Goal: Obtain resource: Obtain resource

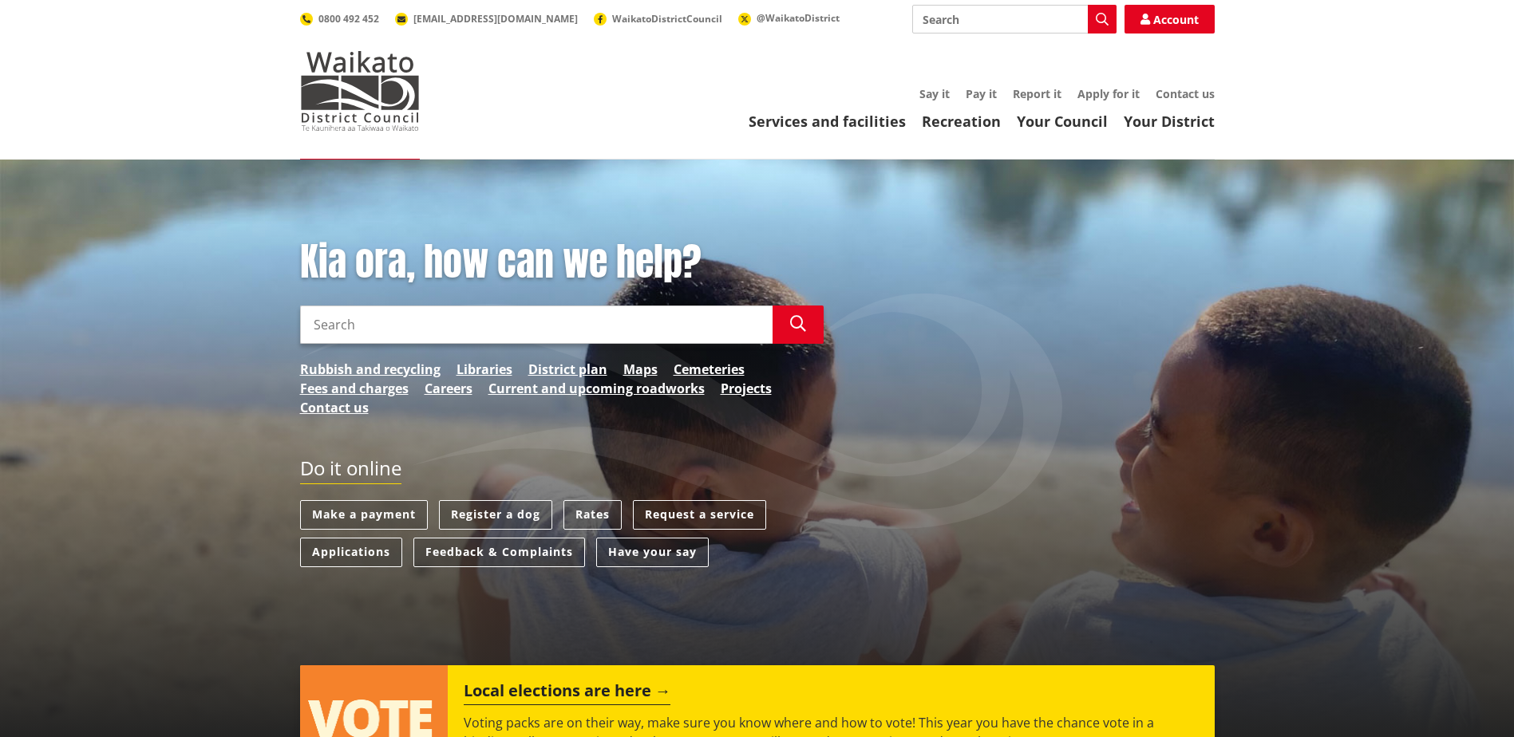
click at [548, 330] on input "Search" at bounding box center [536, 325] width 472 height 38
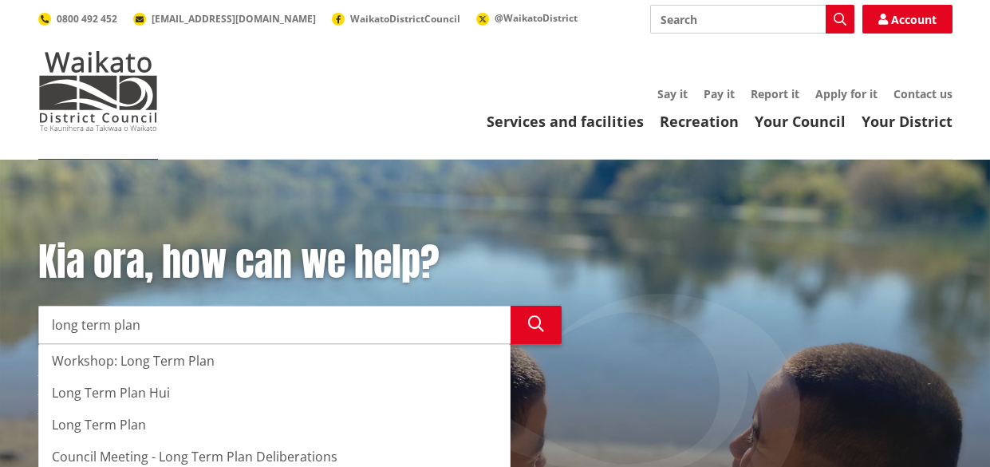
type input "long term plan"
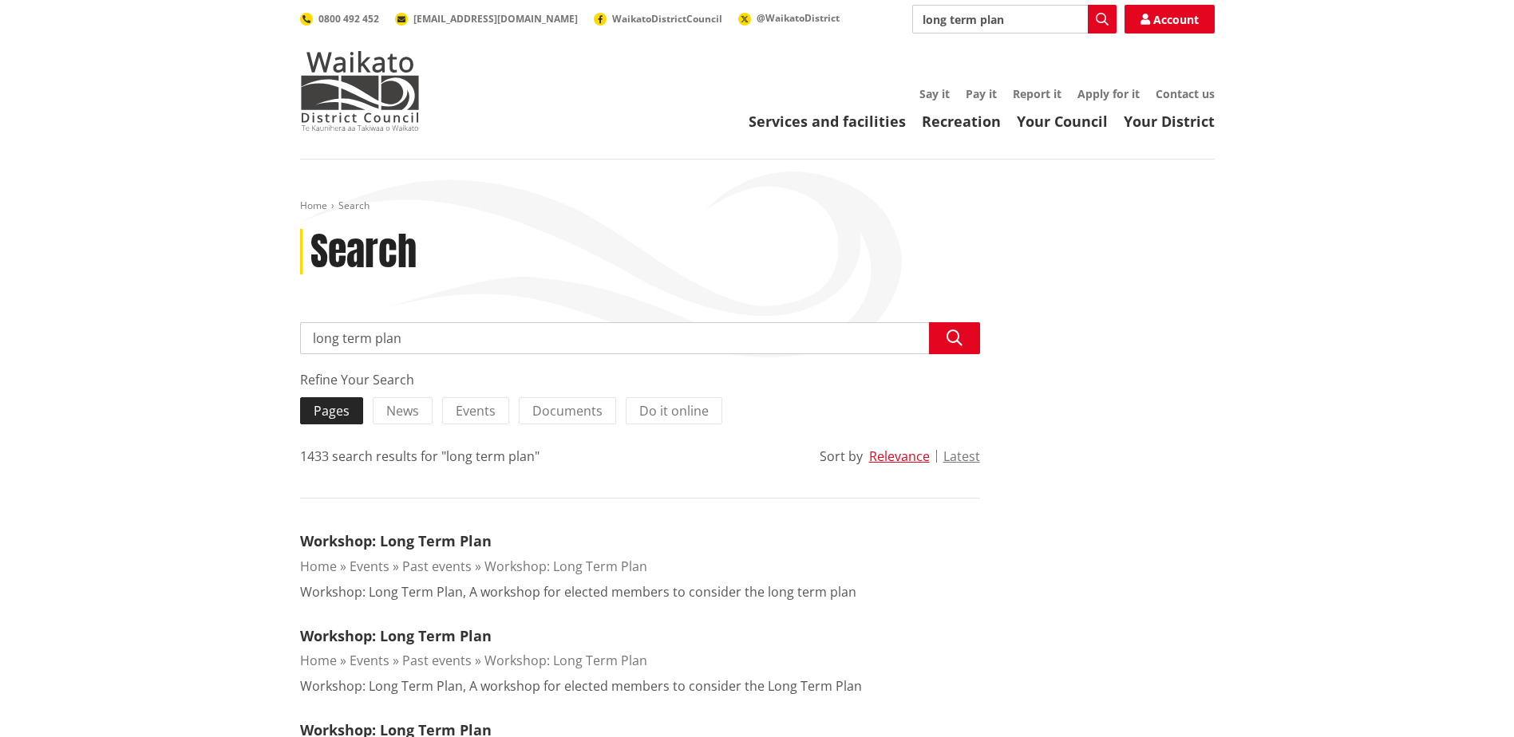
click at [328, 409] on span "Pages" at bounding box center [332, 411] width 36 height 18
click at [0, 0] on input "Pages" at bounding box center [0, 0] width 0 height 0
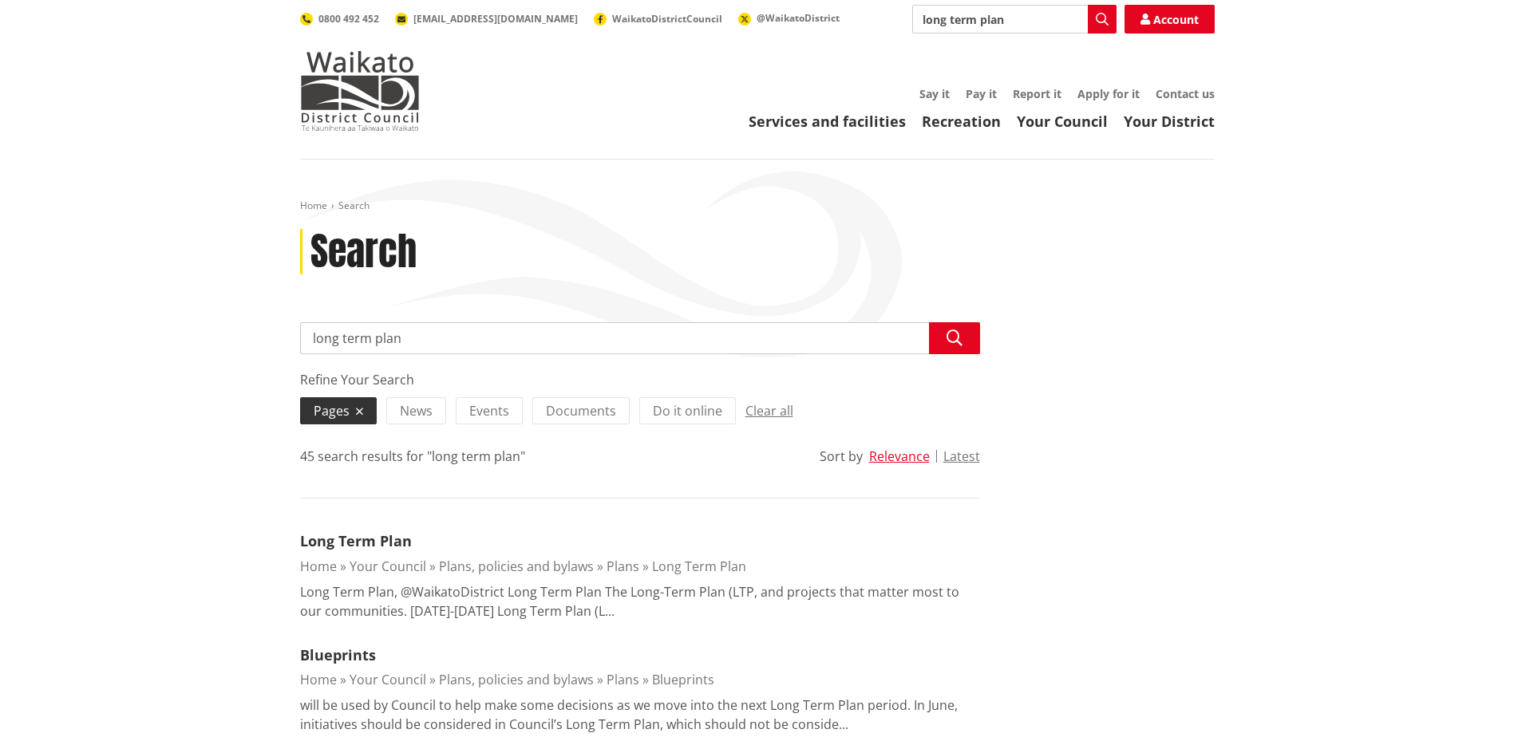
scroll to position [80, 0]
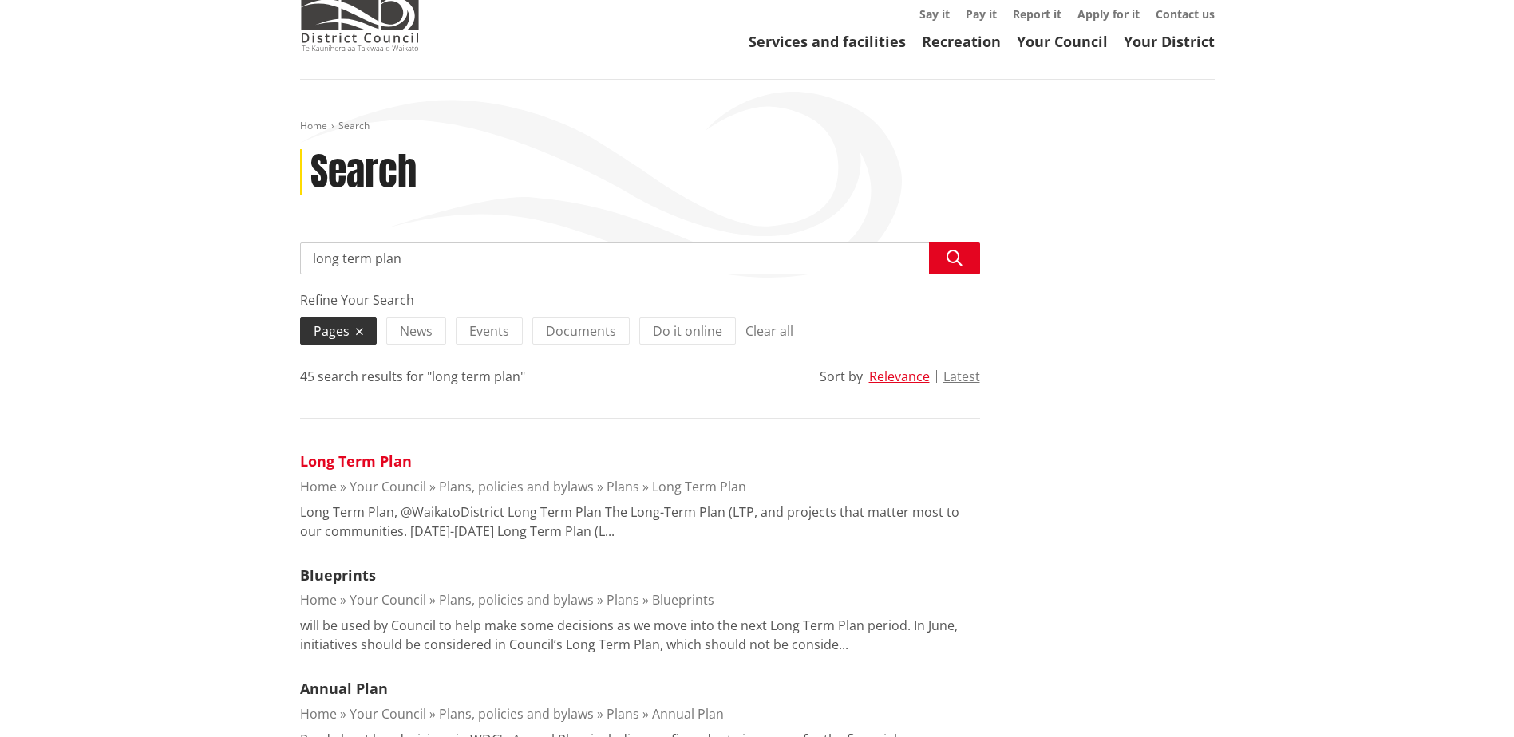
click at [346, 458] on link "Long Term Plan" at bounding box center [356, 461] width 112 height 19
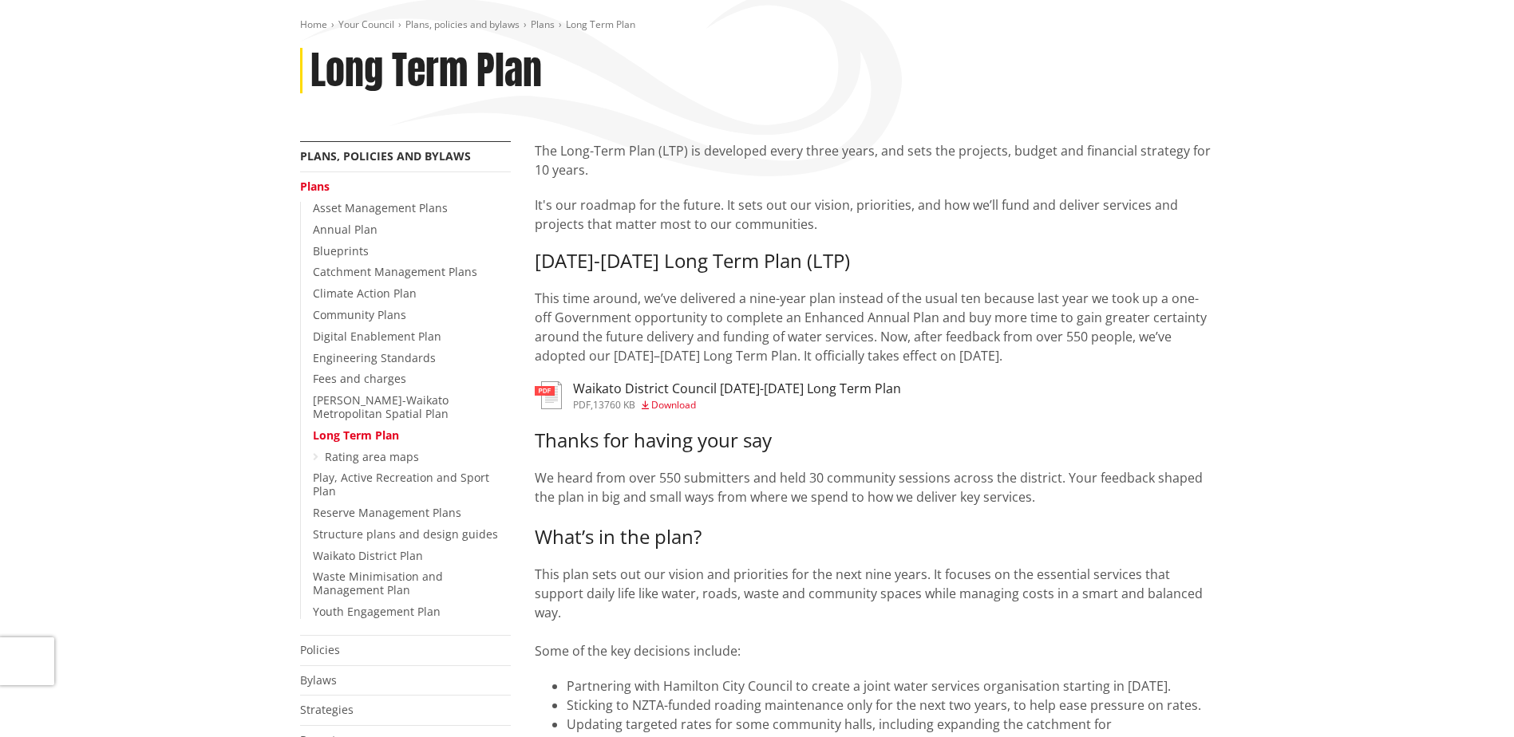
scroll to position [160, 0]
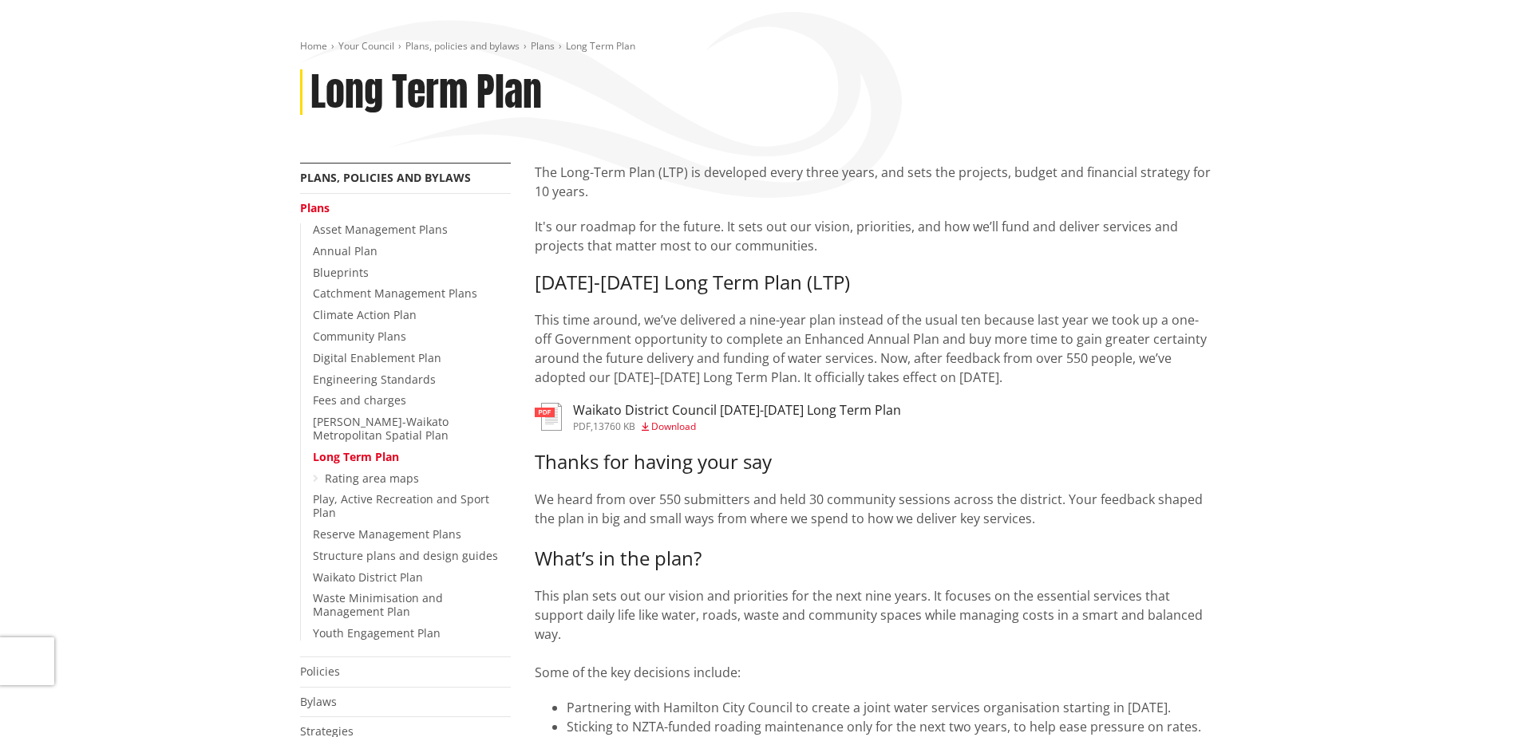
click at [677, 425] on span "Download" at bounding box center [673, 427] width 45 height 14
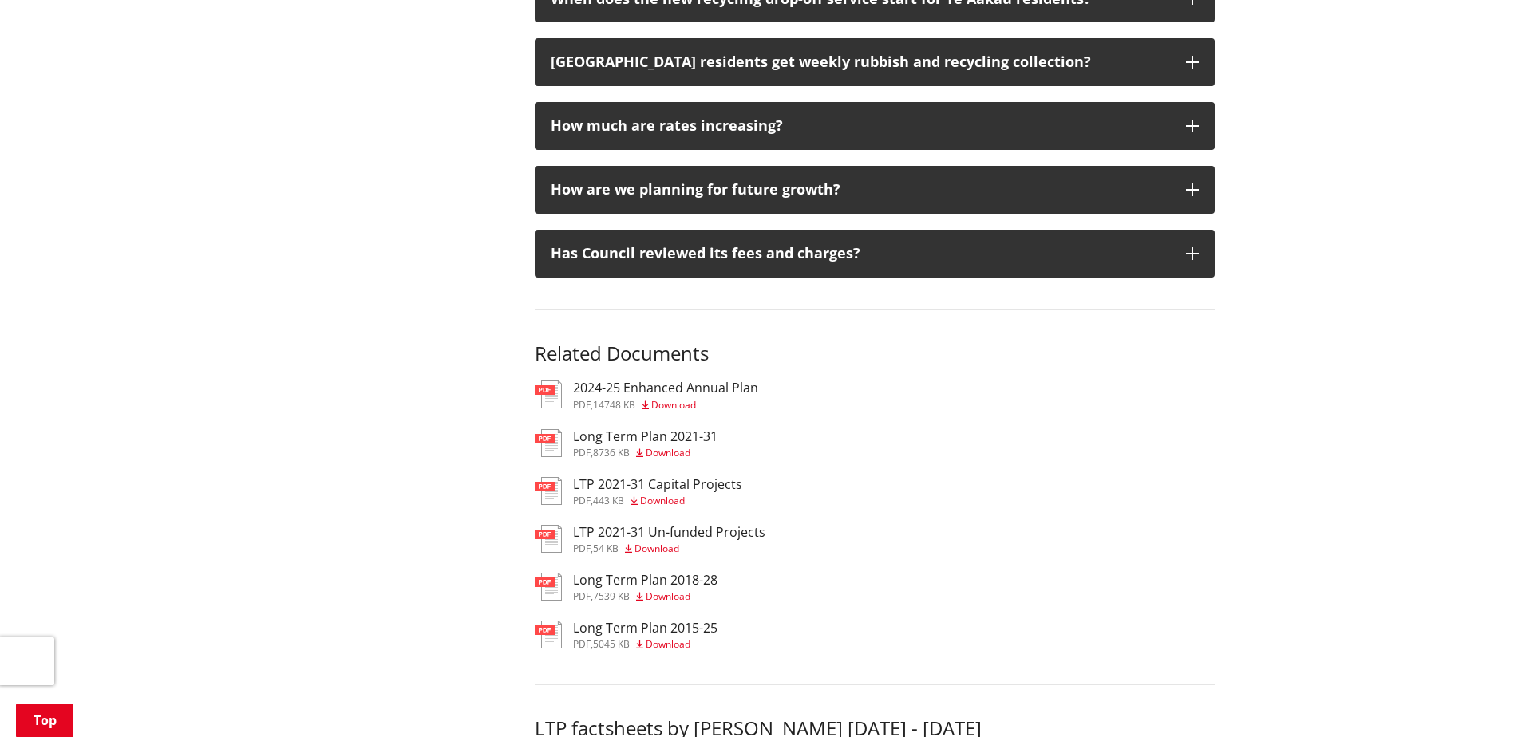
scroll to position [2314, 0]
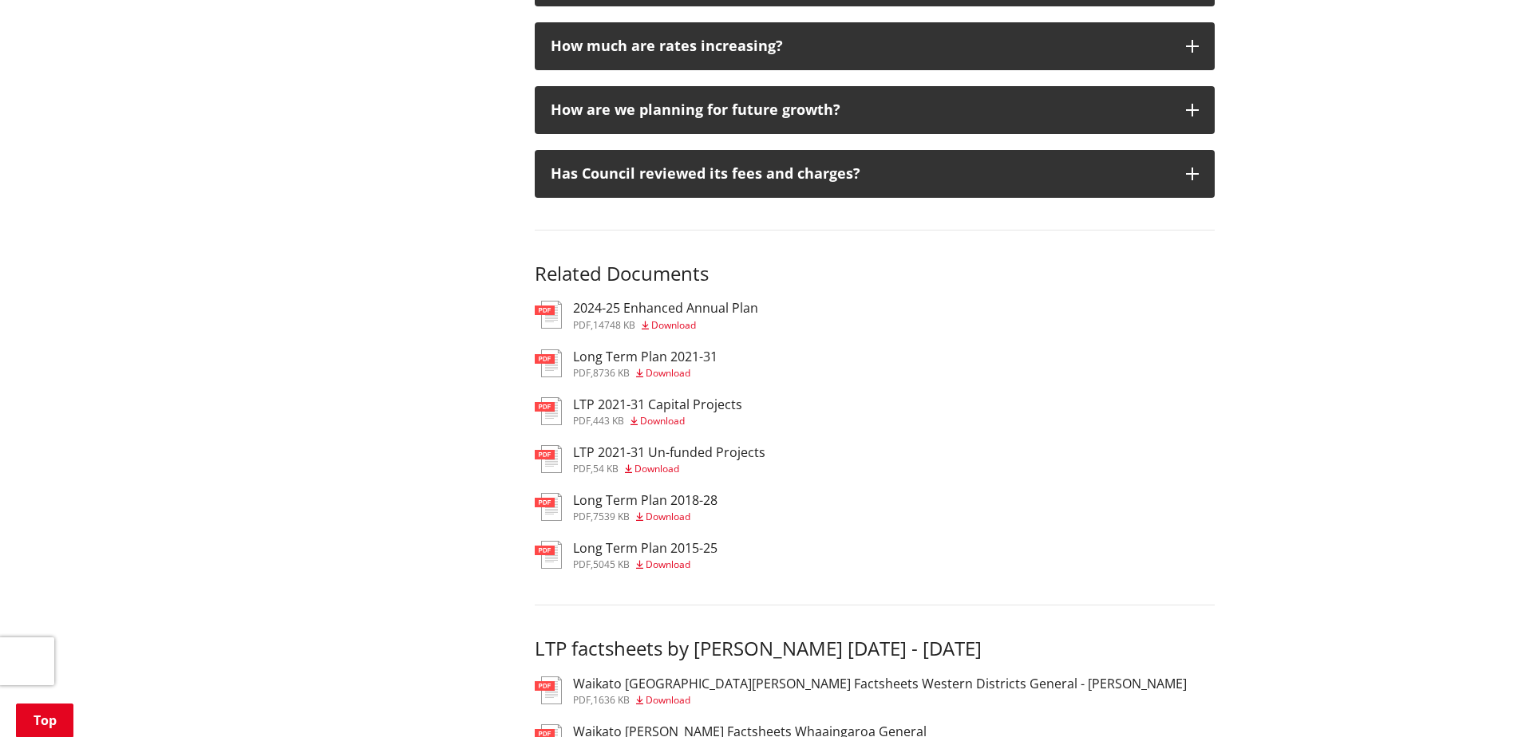
click at [678, 350] on h3 "Long Term Plan 2021-31" at bounding box center [645, 357] width 144 height 15
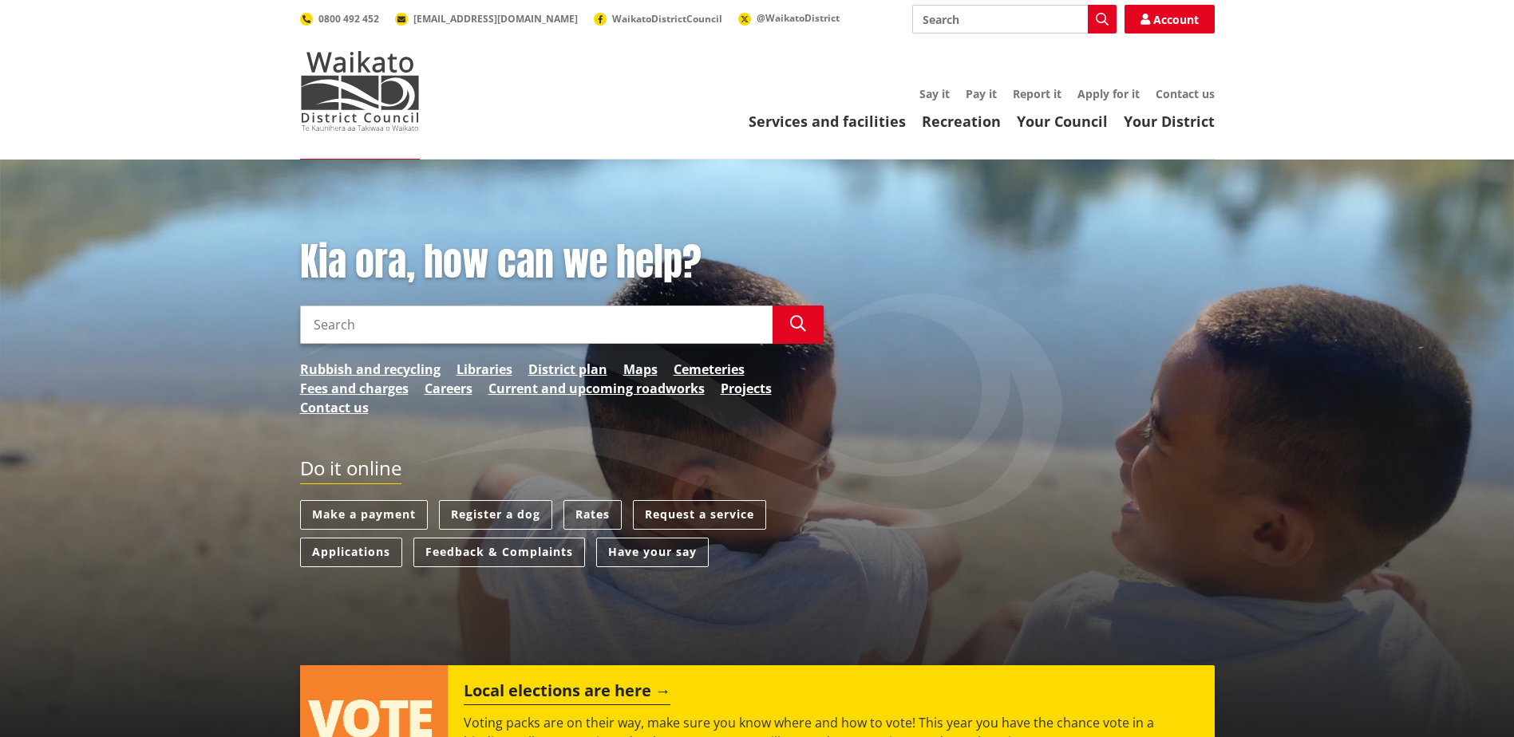
click at [484, 326] on input "Search" at bounding box center [536, 325] width 472 height 38
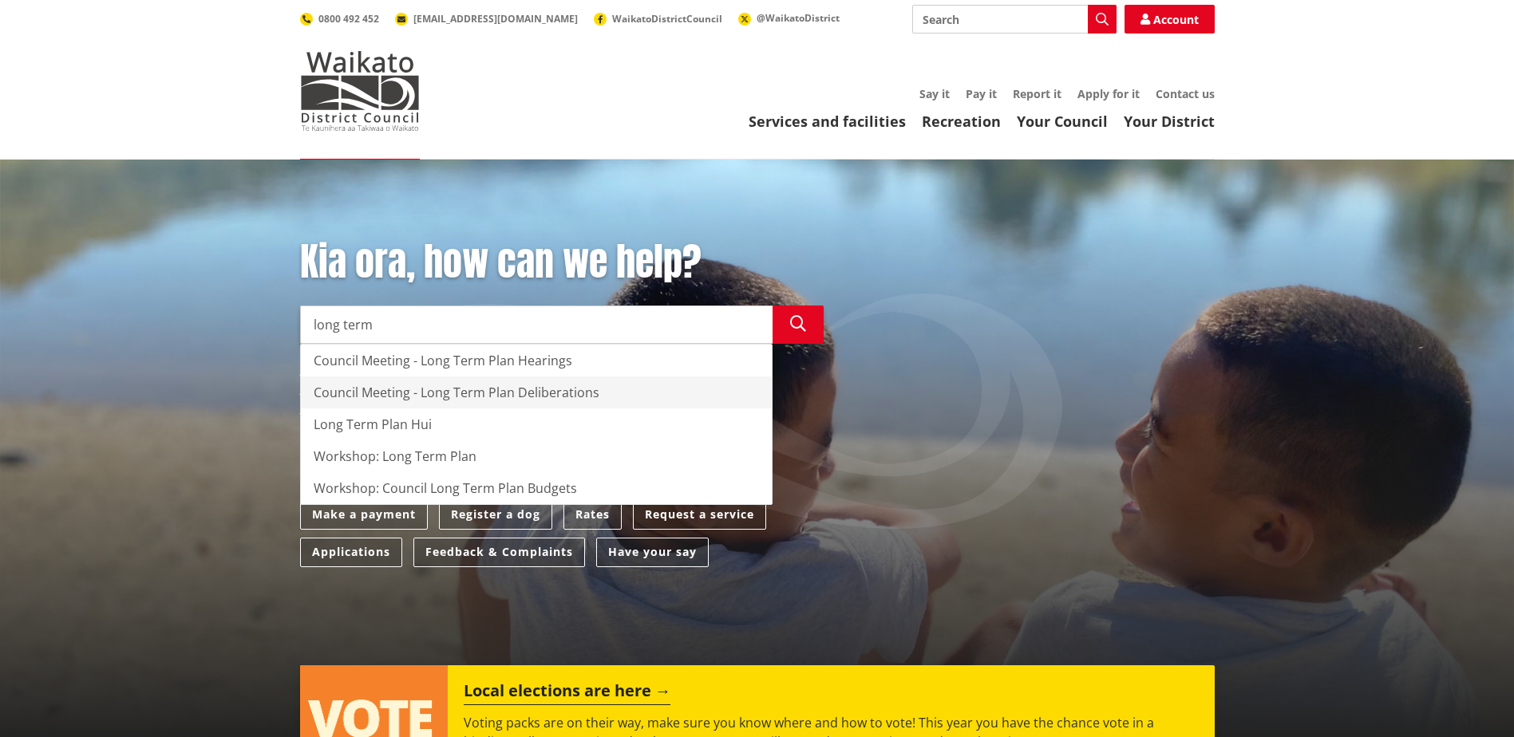
type input "long term"
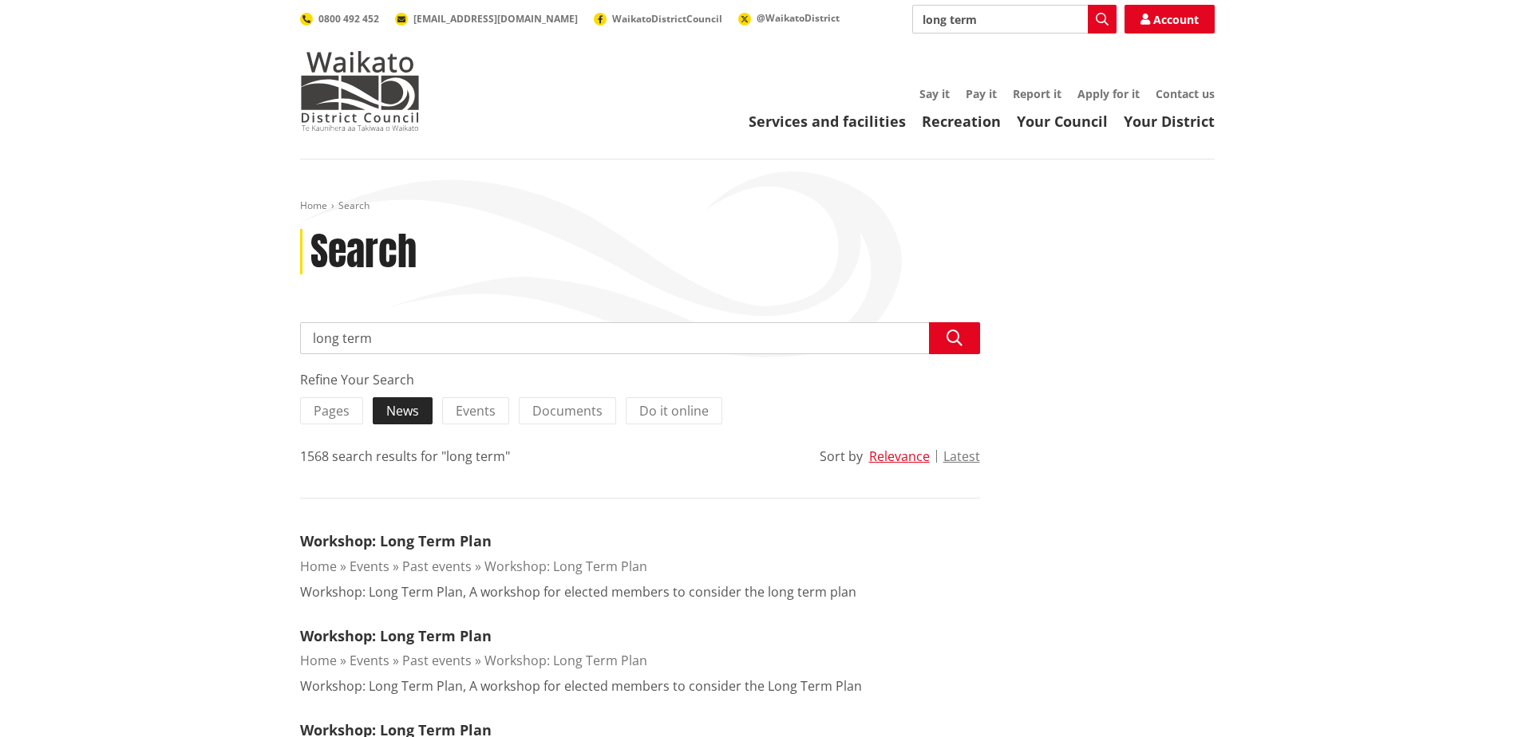
click at [395, 405] on span "News" at bounding box center [402, 411] width 33 height 18
click at [0, 0] on input "News" at bounding box center [0, 0] width 0 height 0
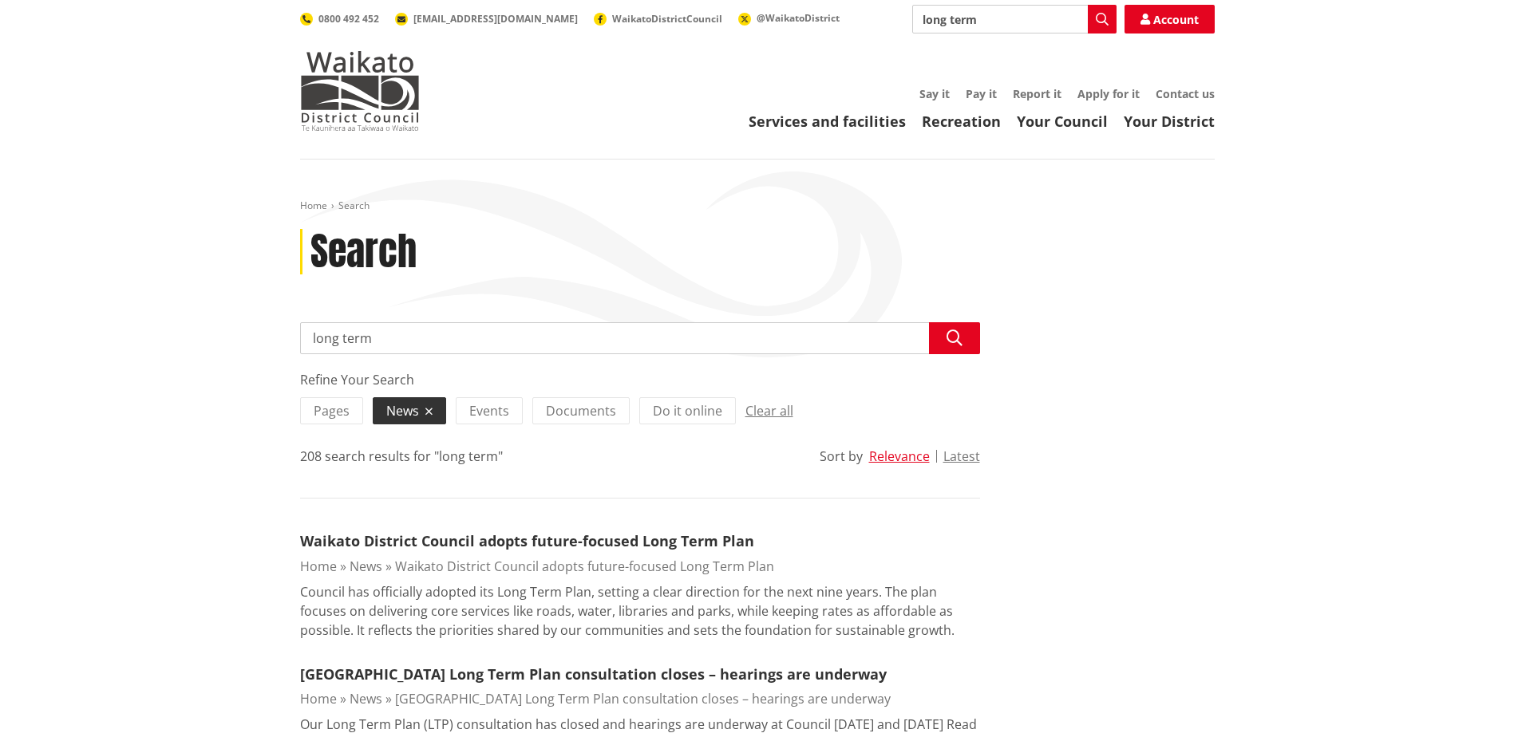
click at [338, 413] on span "Pages" at bounding box center [332, 411] width 36 height 18
click at [0, 0] on input "Pages" at bounding box center [0, 0] width 0 height 0
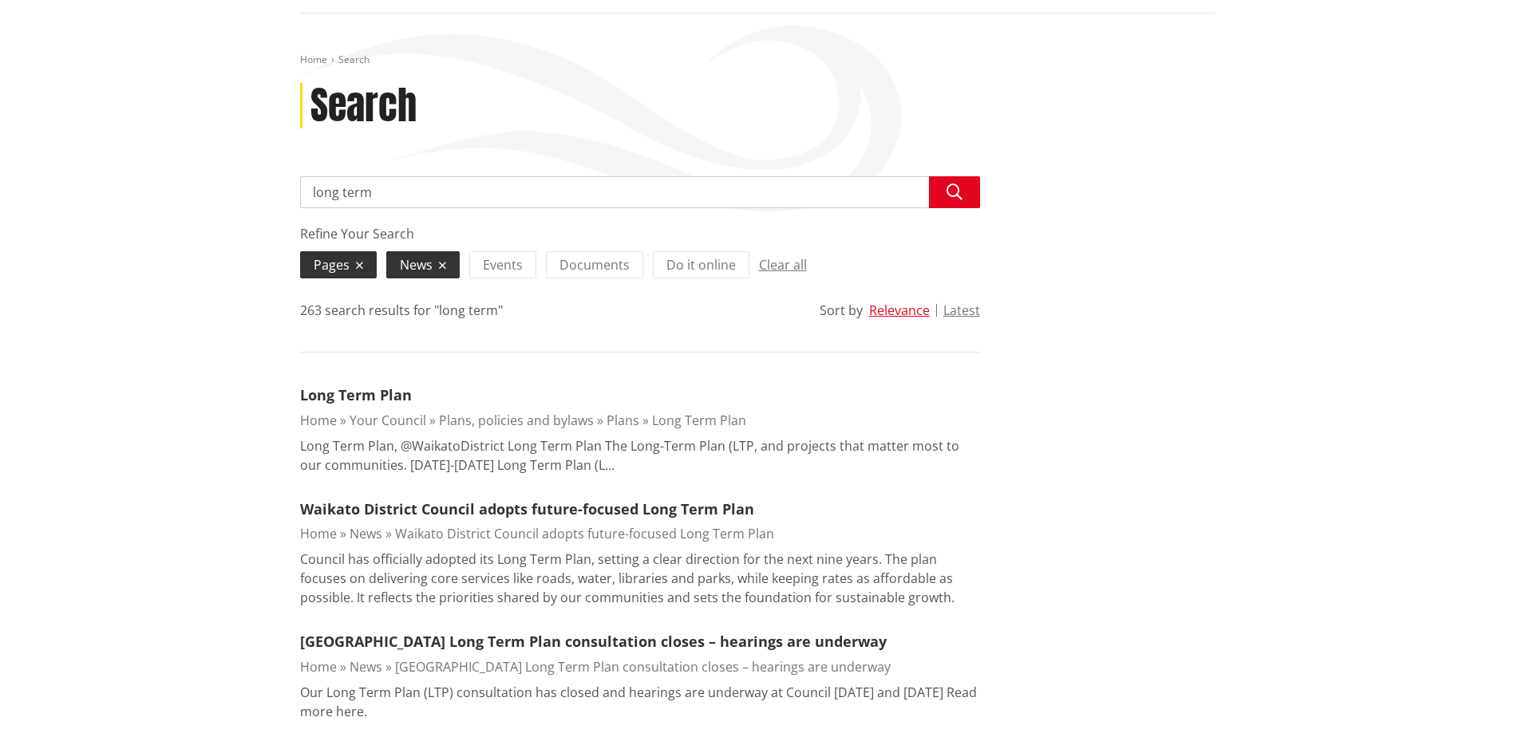
scroll to position [160, 0]
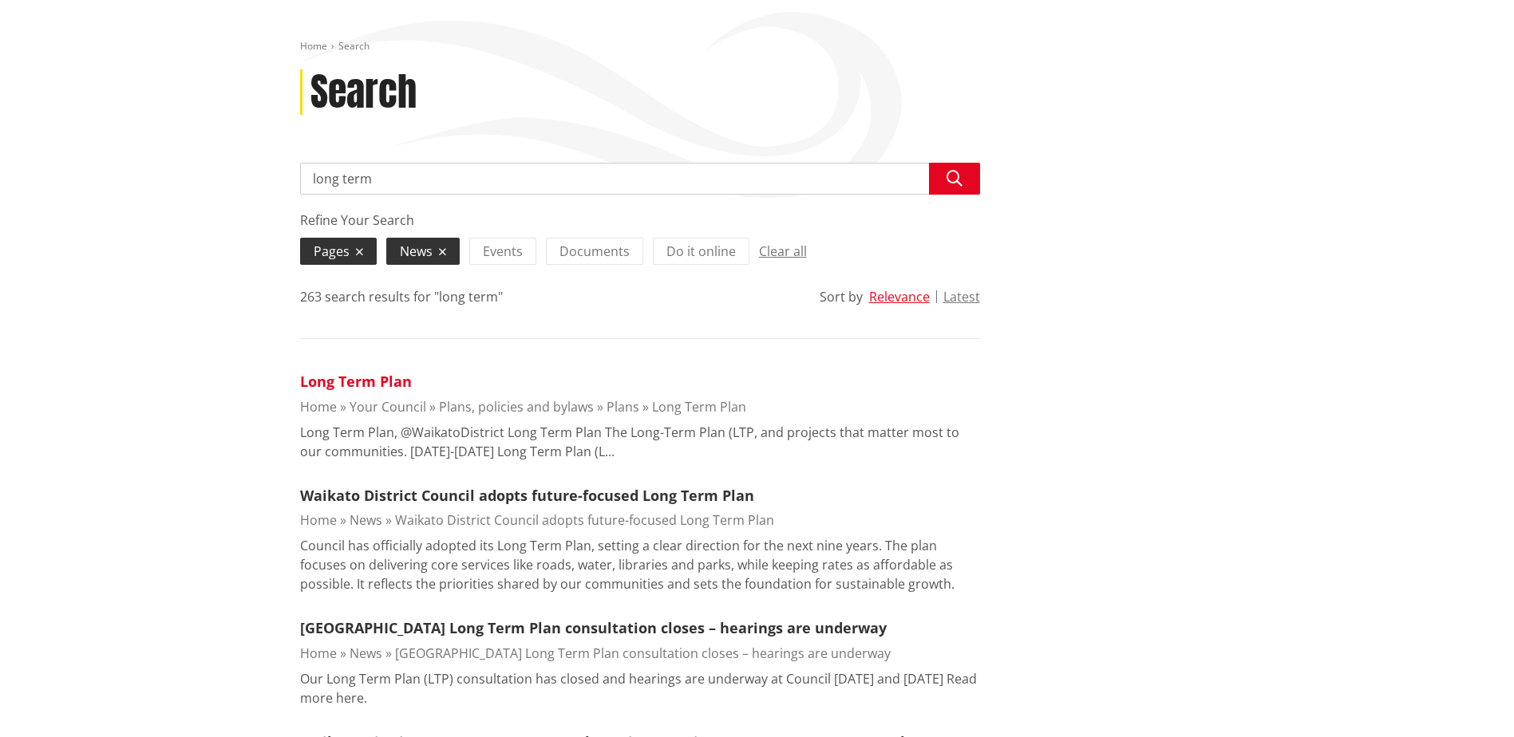
click at [384, 384] on link "Long Term Plan" at bounding box center [356, 381] width 112 height 19
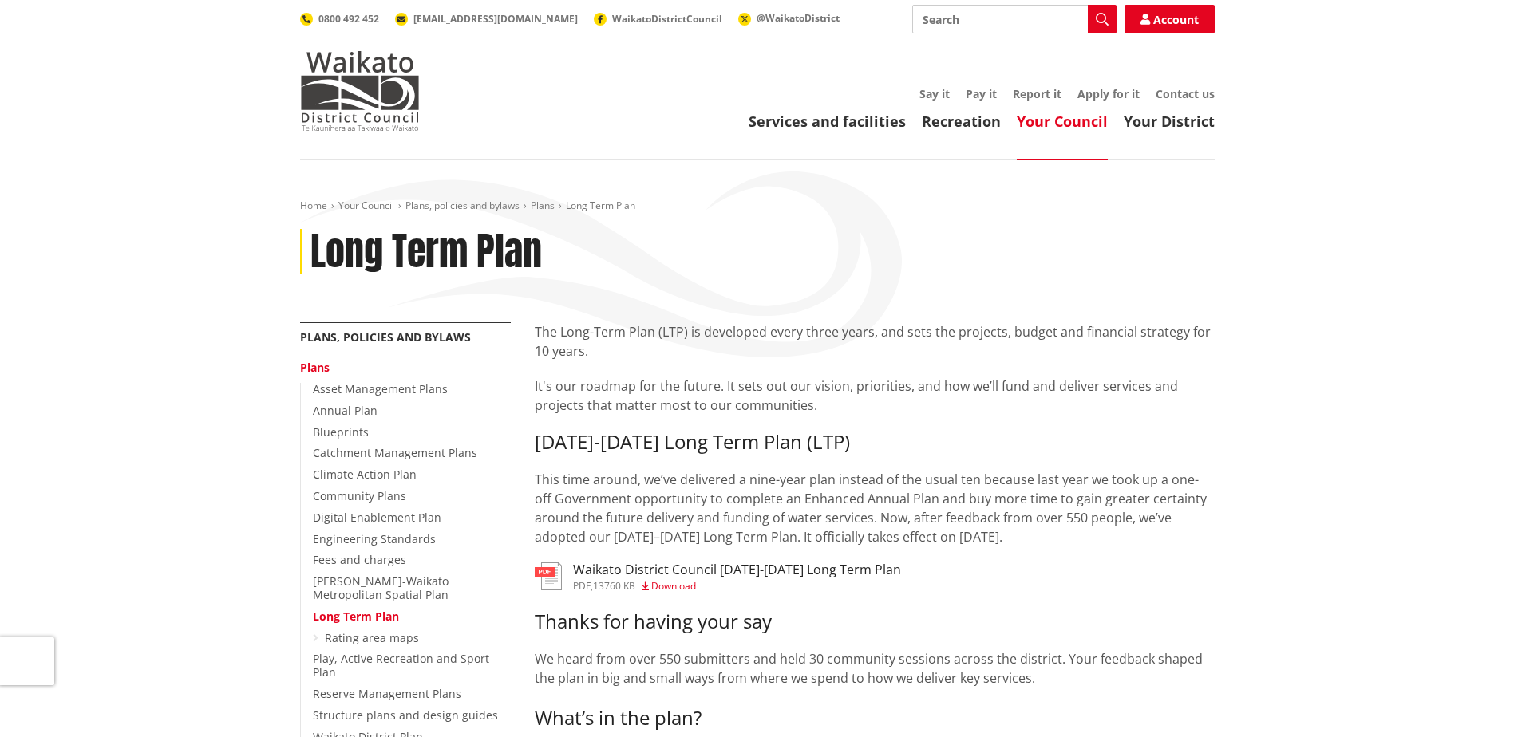
click at [636, 569] on h3 "Waikato District Council [DATE]-[DATE] Long Term Plan" at bounding box center [737, 570] width 328 height 15
